Goal: Use online tool/utility: Utilize a website feature to perform a specific function

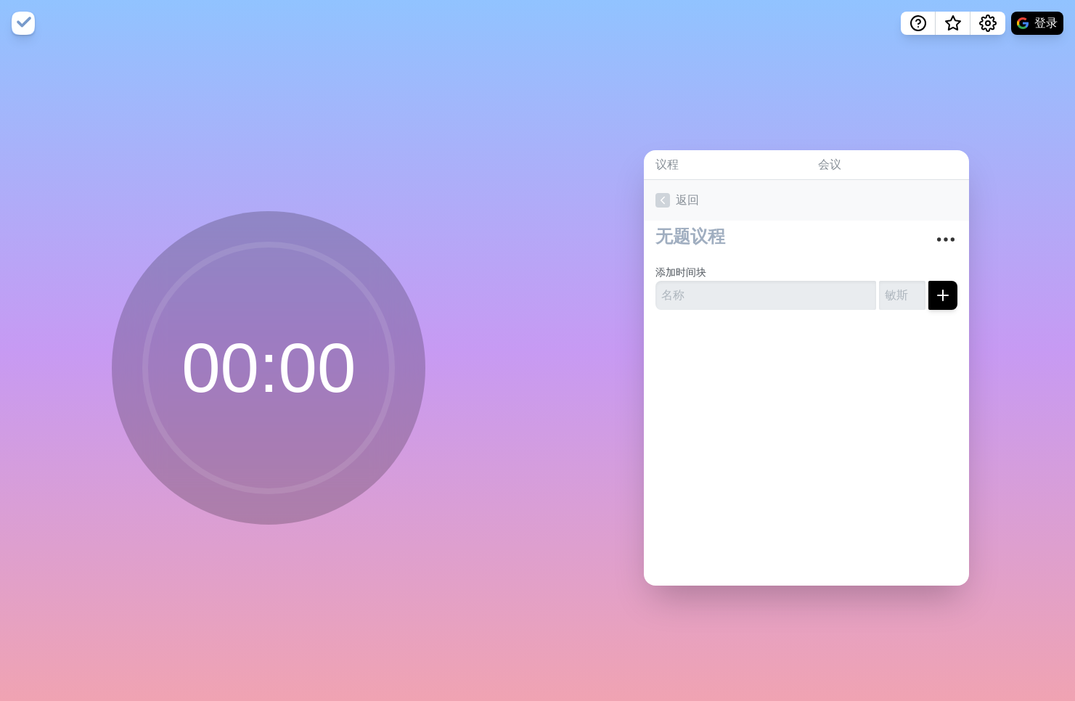
click at [656, 195] on icon at bounding box center [662, 200] width 15 height 15
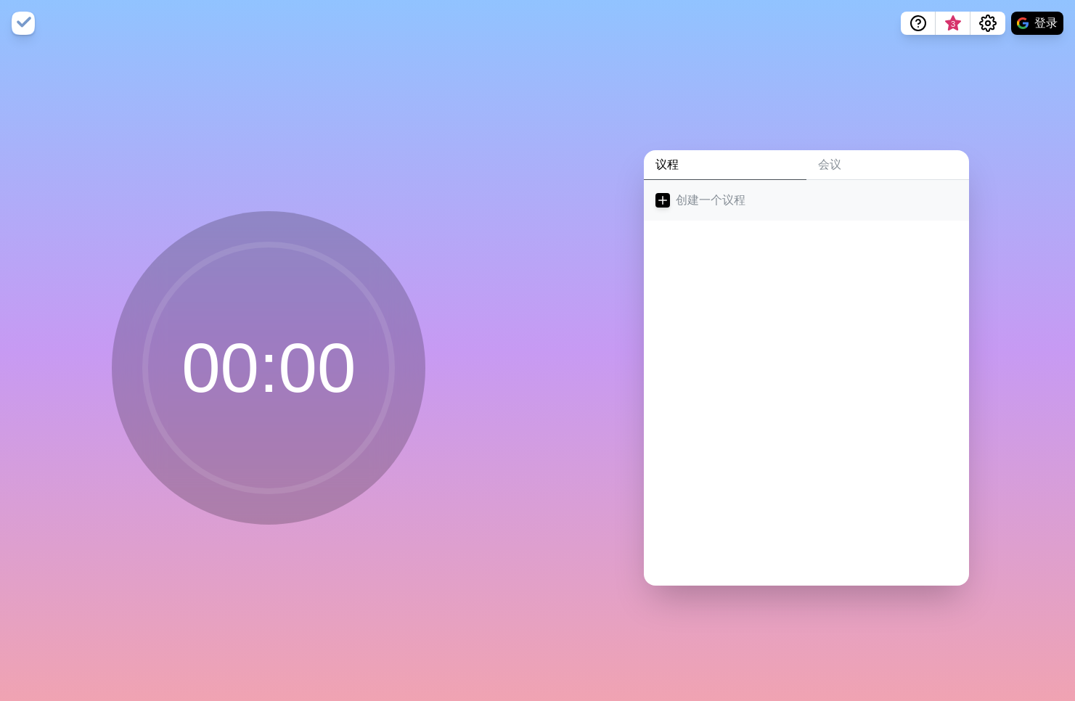
click at [683, 195] on link "创建一个议程" at bounding box center [806, 200] width 325 height 41
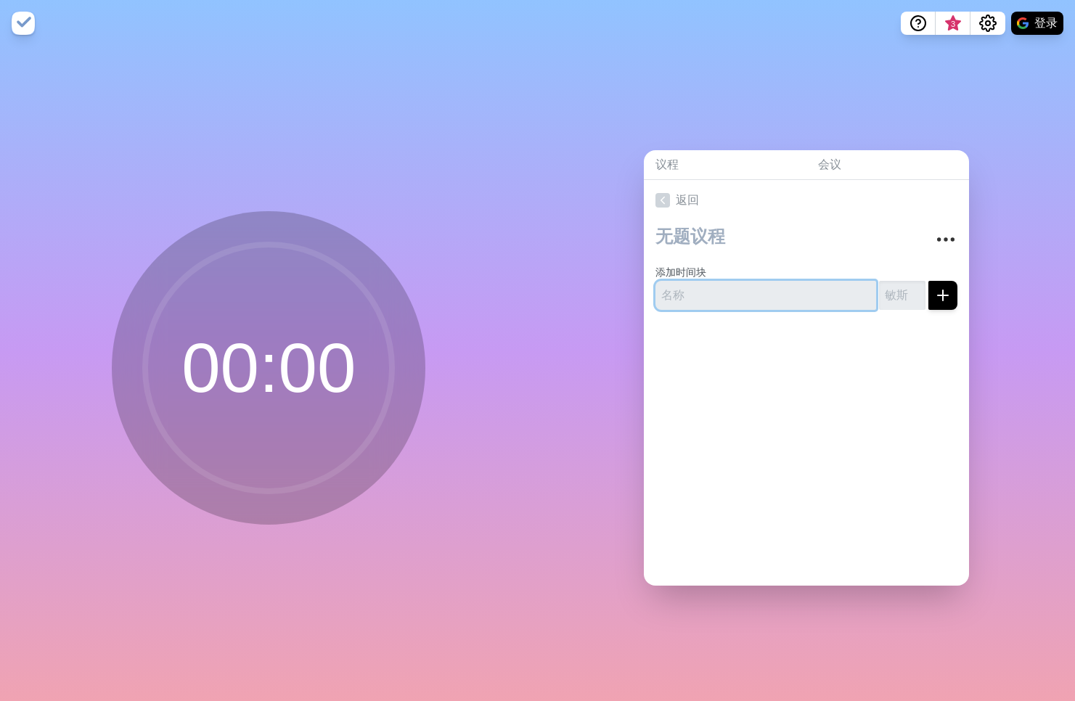
click at [719, 288] on input "text" at bounding box center [765, 295] width 221 height 29
click at [934, 292] on icon "submit" at bounding box center [942, 295] width 17 height 17
click at [800, 282] on input "text" at bounding box center [765, 295] width 221 height 29
click at [883, 292] on input "number" at bounding box center [902, 295] width 46 height 29
click at [771, 281] on input "text" at bounding box center [765, 295] width 221 height 29
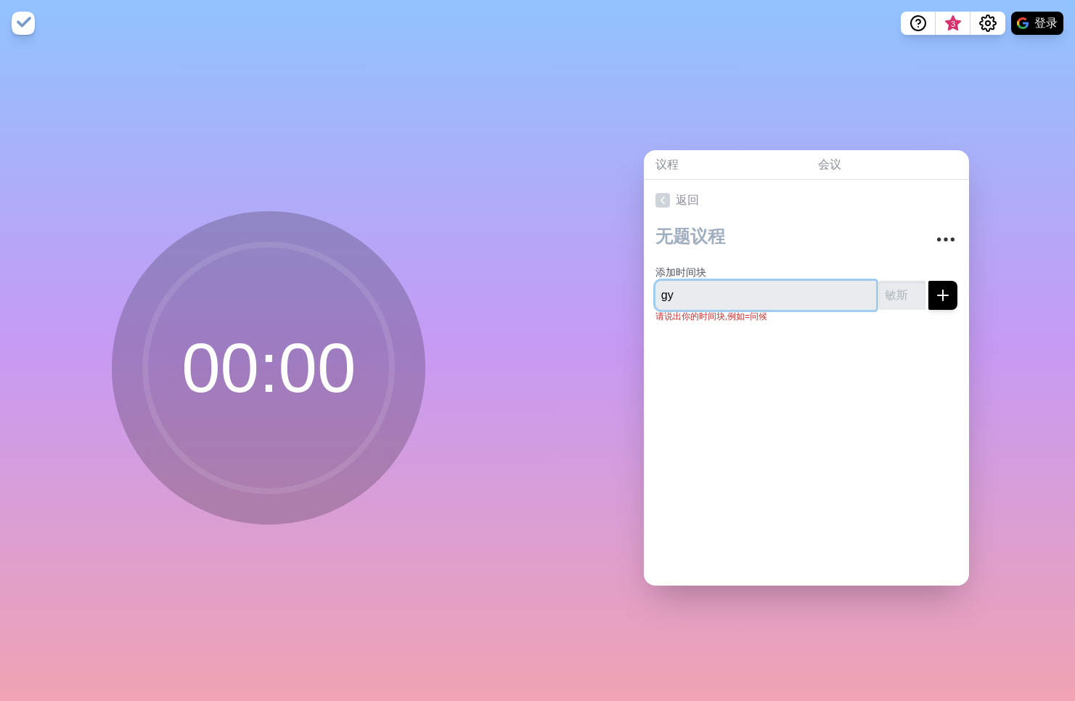
type input "g"
click at [801, 297] on input "光遇" at bounding box center [765, 295] width 221 height 29
type input "光遇"
click at [934, 292] on icon "submit" at bounding box center [942, 295] width 17 height 17
type input "30"
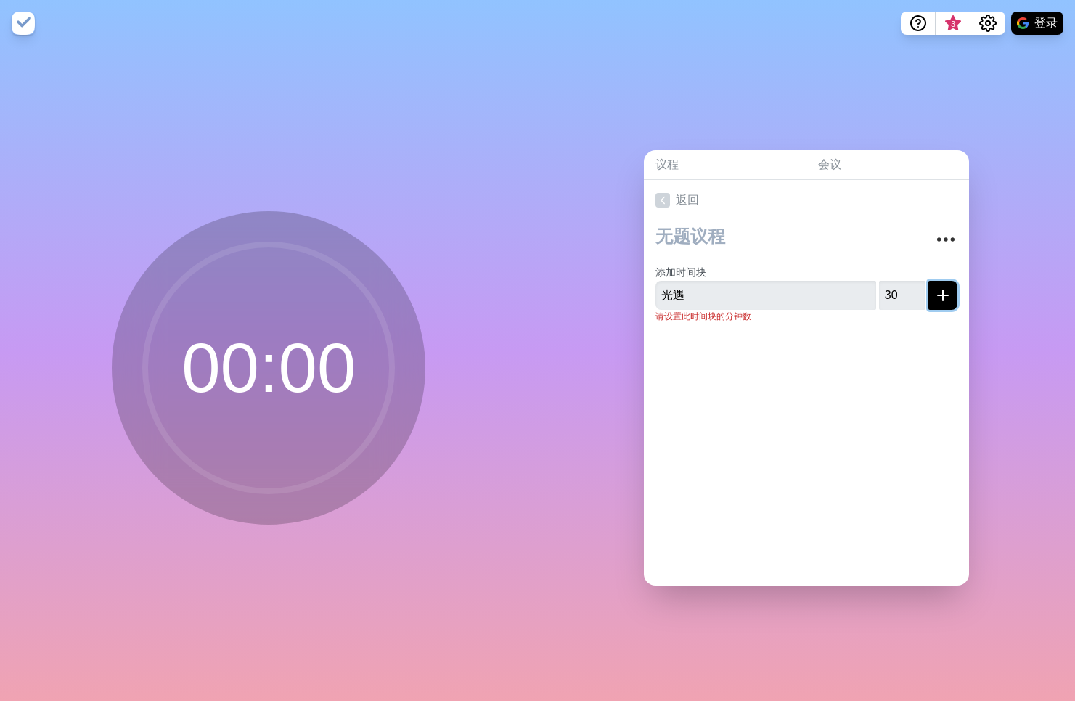
click at [934, 288] on icon "submit" at bounding box center [942, 295] width 17 height 17
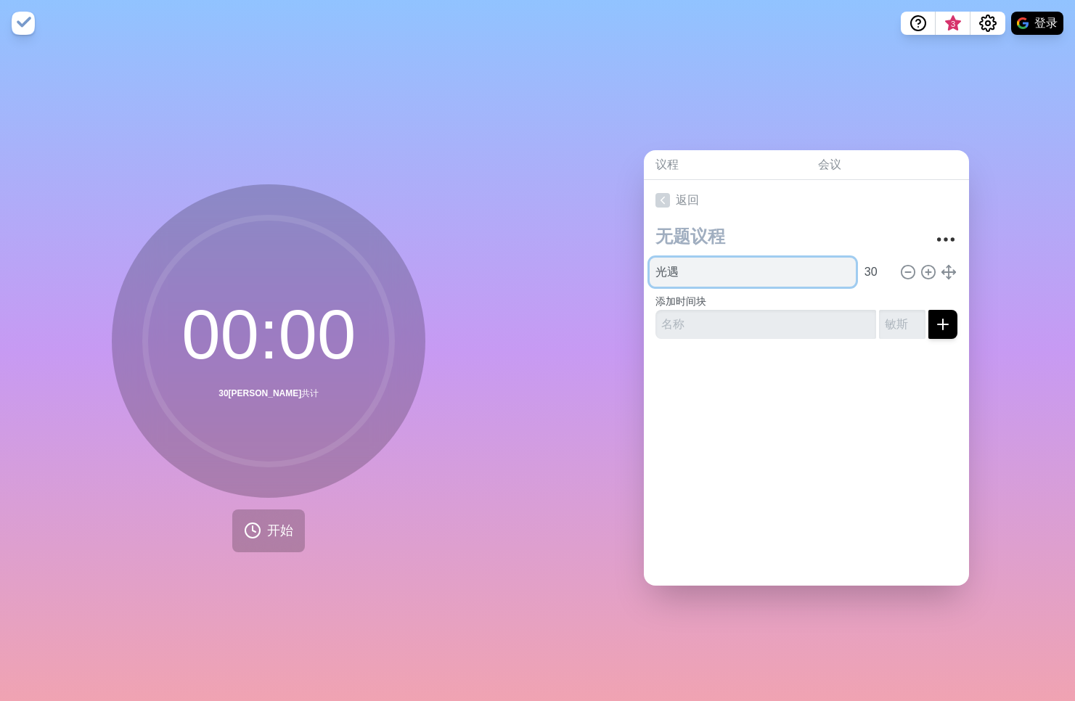
click at [787, 267] on input "光遇" at bounding box center [753, 272] width 206 height 29
click at [814, 263] on input "光遇" at bounding box center [753, 272] width 206 height 29
click at [801, 287] on form "添加时间块" at bounding box center [806, 313] width 302 height 52
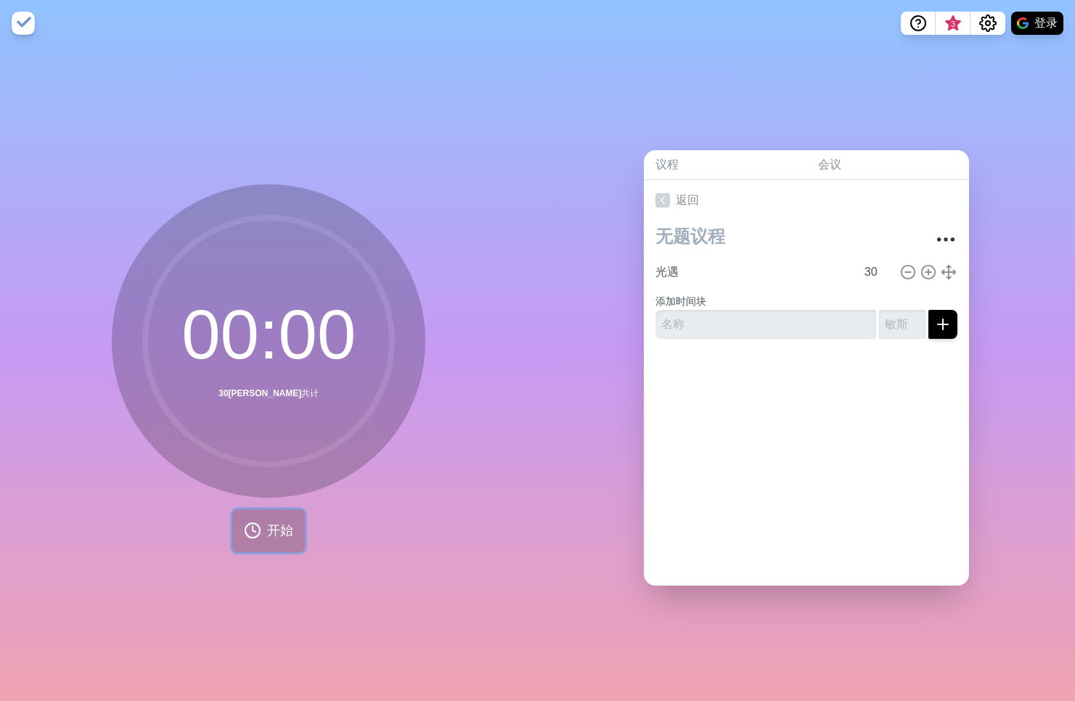
click at [267, 521] on span "开始" at bounding box center [280, 531] width 26 height 20
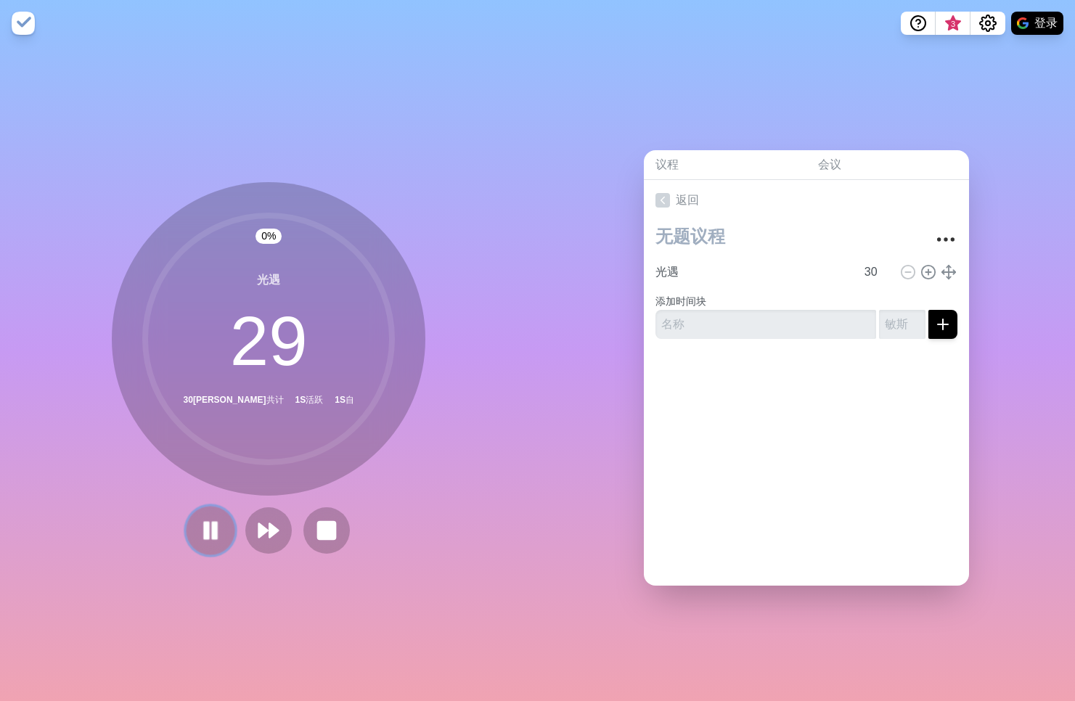
click at [198, 523] on icon at bounding box center [210, 530] width 25 height 25
click at [319, 521] on rect at bounding box center [327, 530] width 18 height 18
